Goal: Check status: Check status

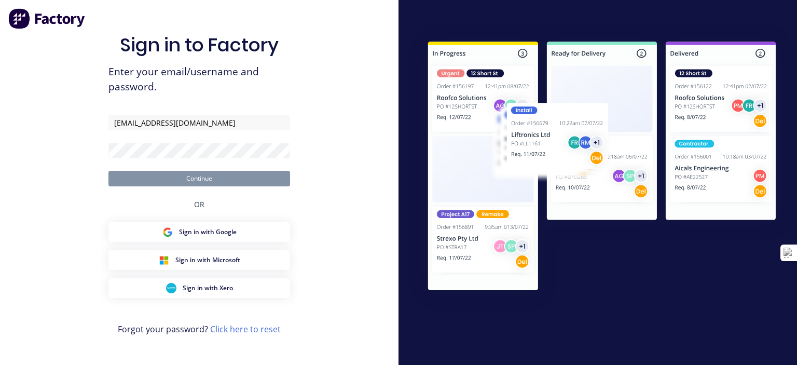
click at [215, 183] on button "Continue" at bounding box center [199, 179] width 182 height 16
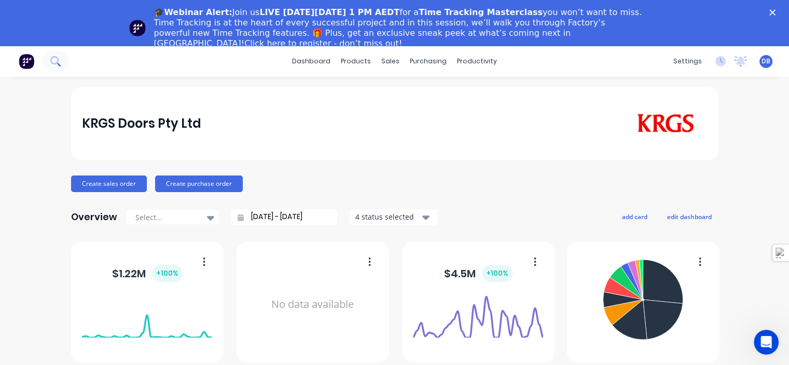
click at [60, 15] on div "🎓Webinar Alert: Join us LIVE [DATE][DATE] 1 PM AEDT for a Time Tracking Masterc…" at bounding box center [394, 28] width 789 height 48
click at [59, 60] on icon at bounding box center [55, 61] width 10 height 10
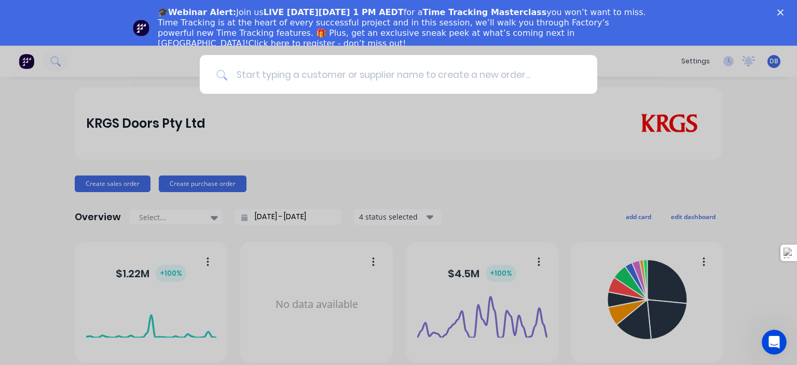
click at [294, 76] on input at bounding box center [404, 74] width 353 height 39
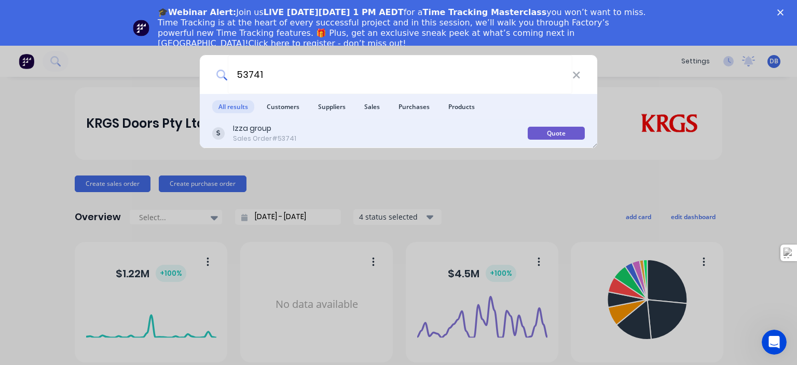
type input "53741"
click at [268, 142] on div "Sales Order #53741" at bounding box center [264, 138] width 63 height 9
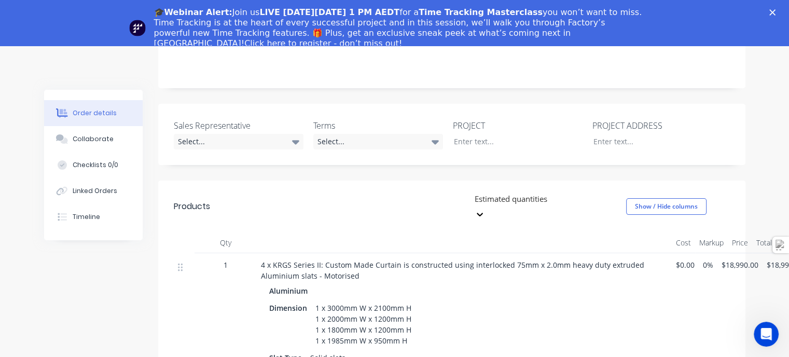
scroll to position [363, 0]
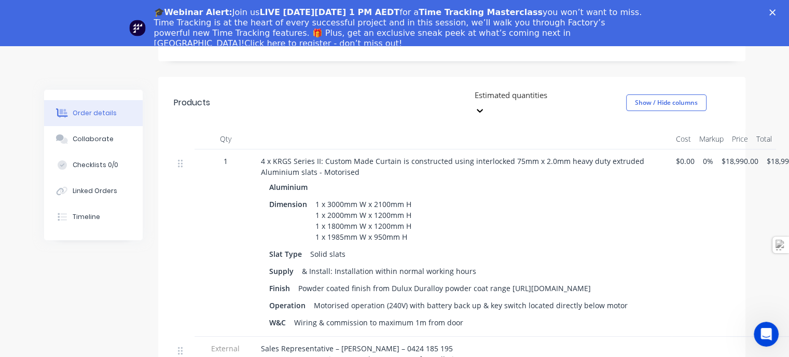
click at [775, 12] on polygon "Close" at bounding box center [772, 12] width 6 height 6
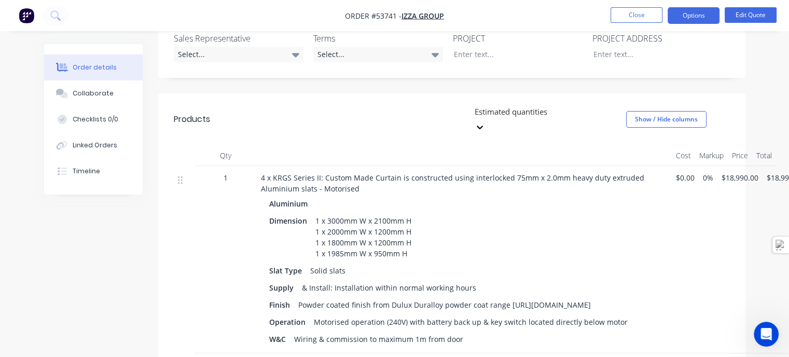
scroll to position [311, 0]
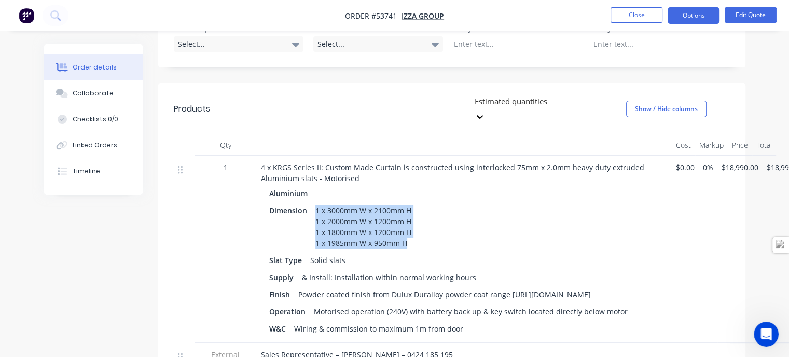
drag, startPoint x: 409, startPoint y: 201, endPoint x: 315, endPoint y: 169, distance: 99.2
click at [315, 203] on div "1 x 3000mm W x 2100mm H 1 x 2000mm W x 1200mm H 1 x 1800mm W x 1200mm H 1 x 198…" at bounding box center [363, 227] width 104 height 48
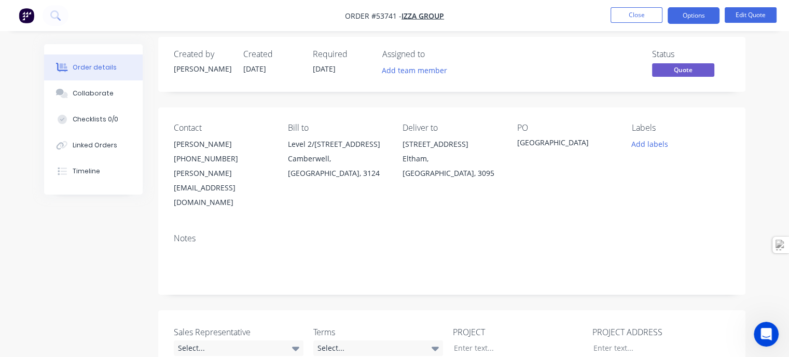
scroll to position [0, 0]
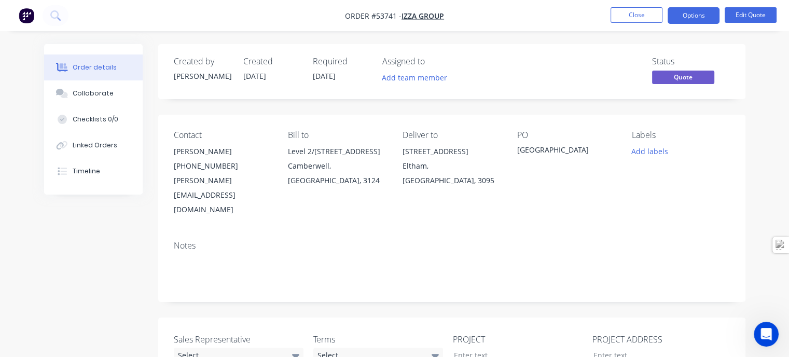
click at [508, 196] on div "Contact [PERSON_NAME] [PHONE_NUMBER] [PERSON_NAME][EMAIL_ADDRESS][DOMAIN_NAME] …" at bounding box center [451, 174] width 587 height 118
